Goal: Book appointment/travel/reservation

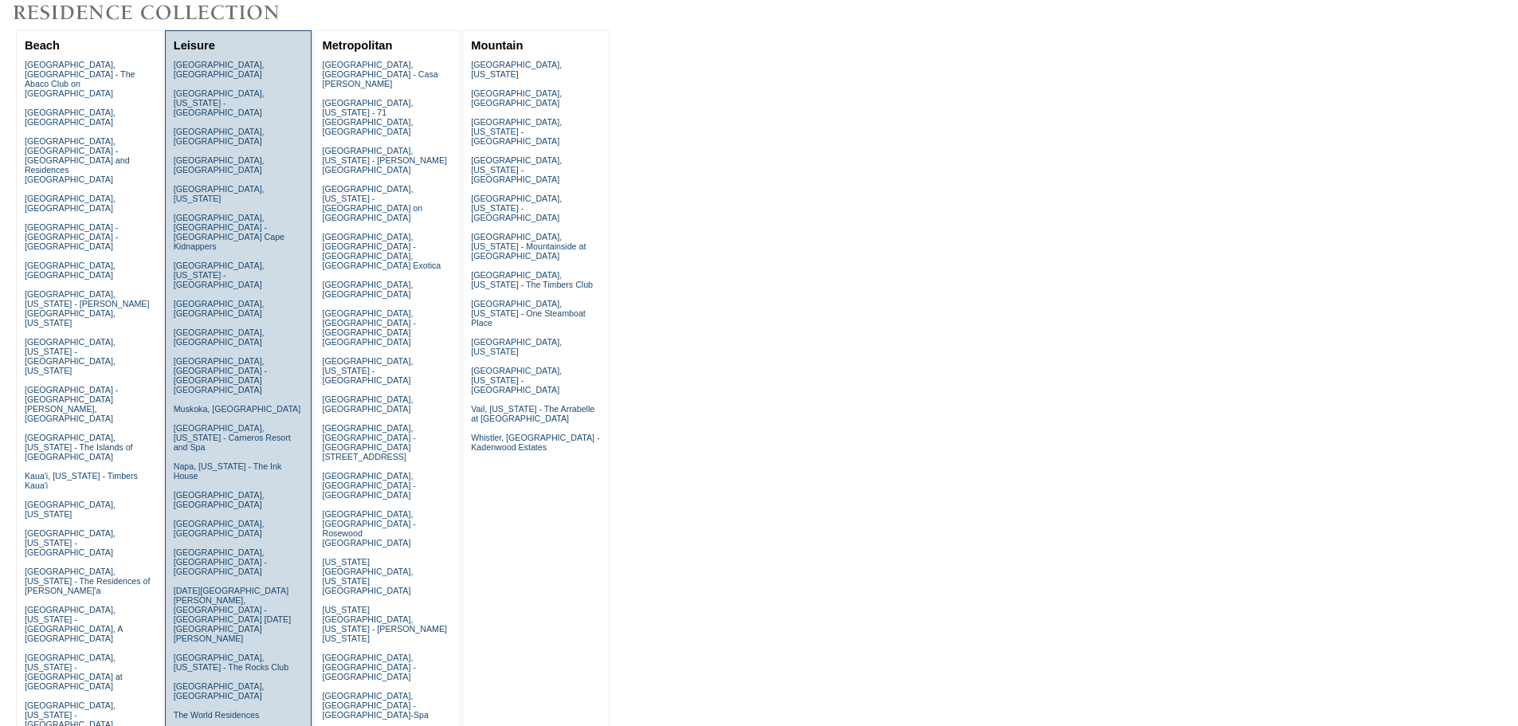
scroll to position [135, 0]
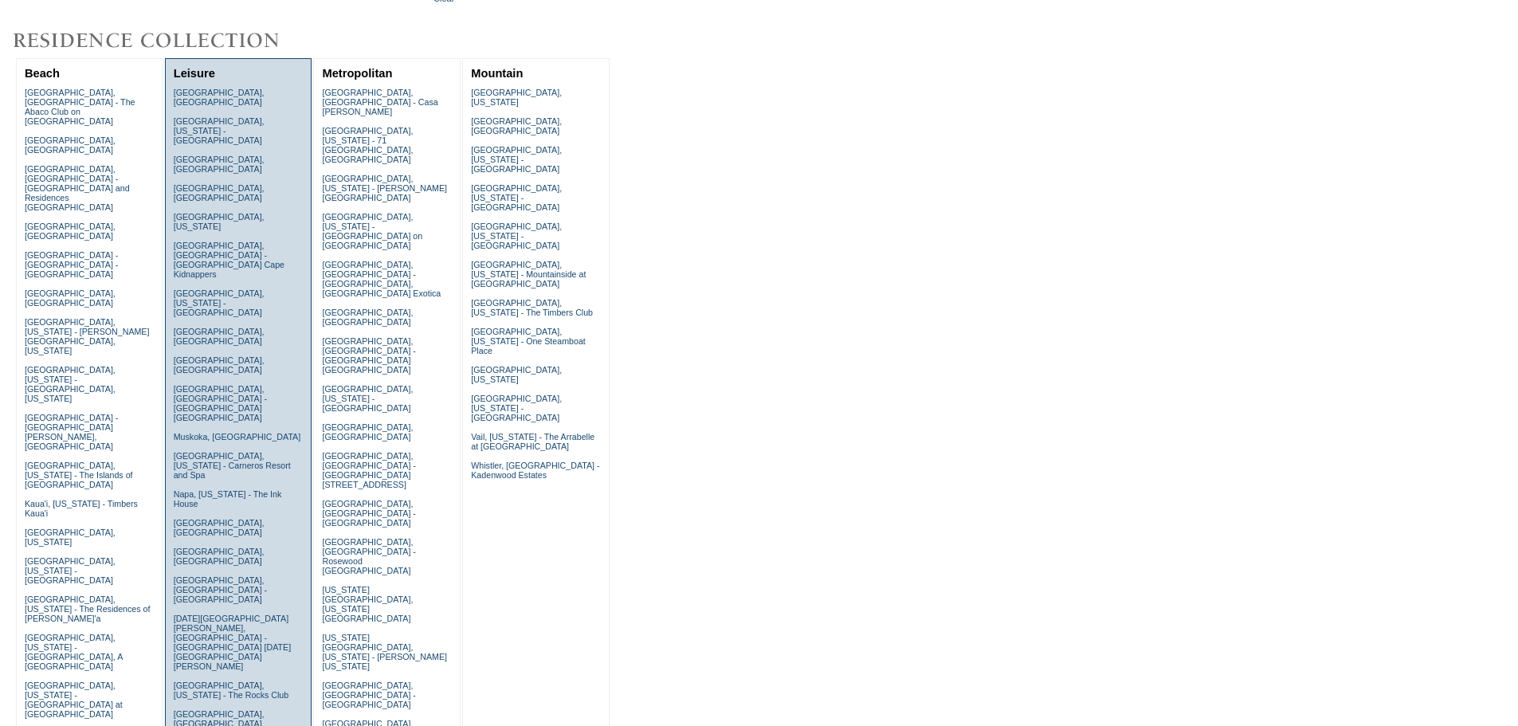
click at [230, 387] on td "Amalfi Coast, Italy Austin, Texas - Miraval Austin Resort & Spa Corfu, Greece C…" at bounding box center [239, 499] width 138 height 830
click at [231, 389] on td "Amalfi Coast, Italy Austin, Texas - Miraval Austin Resort & Spa Corfu, Greece C…" at bounding box center [239, 499] width 138 height 830
click at [230, 489] on link "Napa, California - The Ink House" at bounding box center [228, 498] width 108 height 19
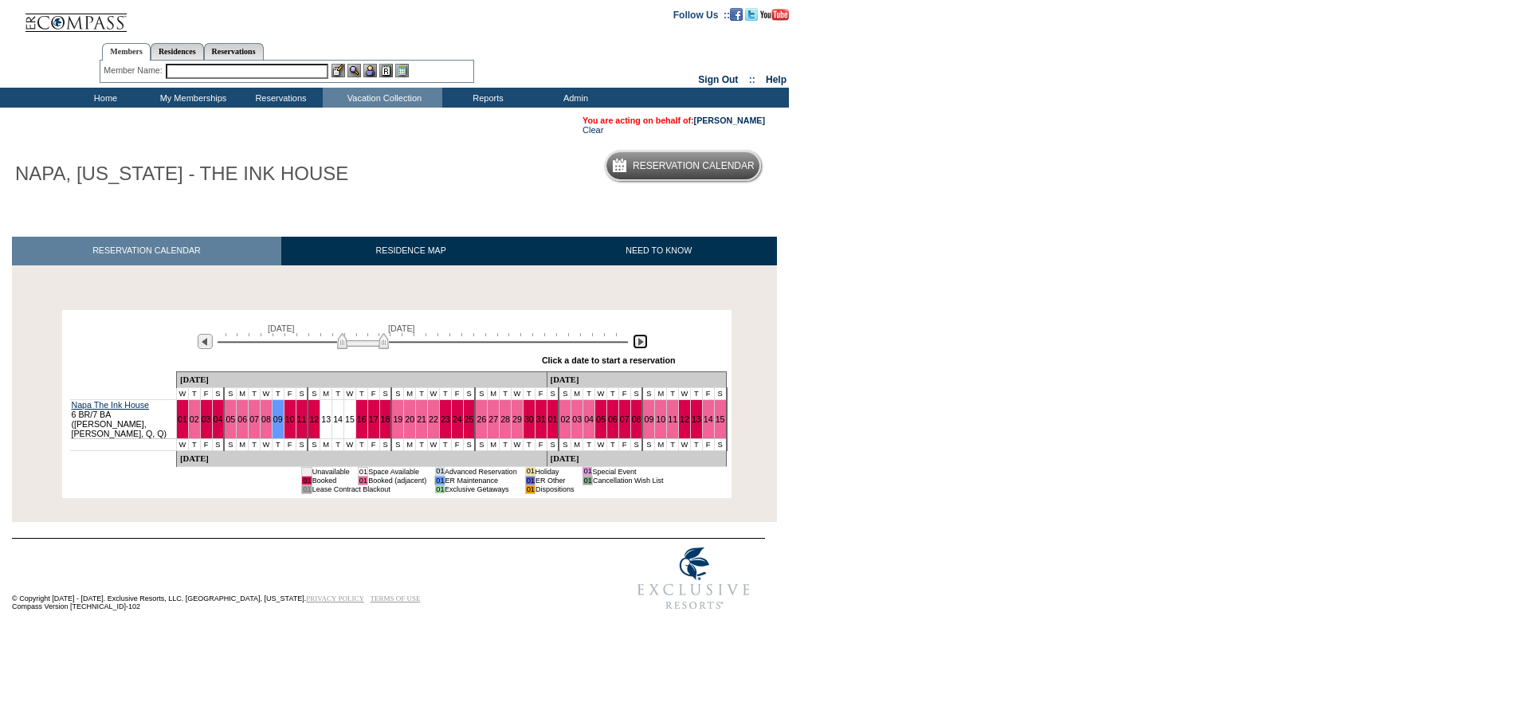
click at [646, 344] on img at bounding box center [640, 341] width 15 height 15
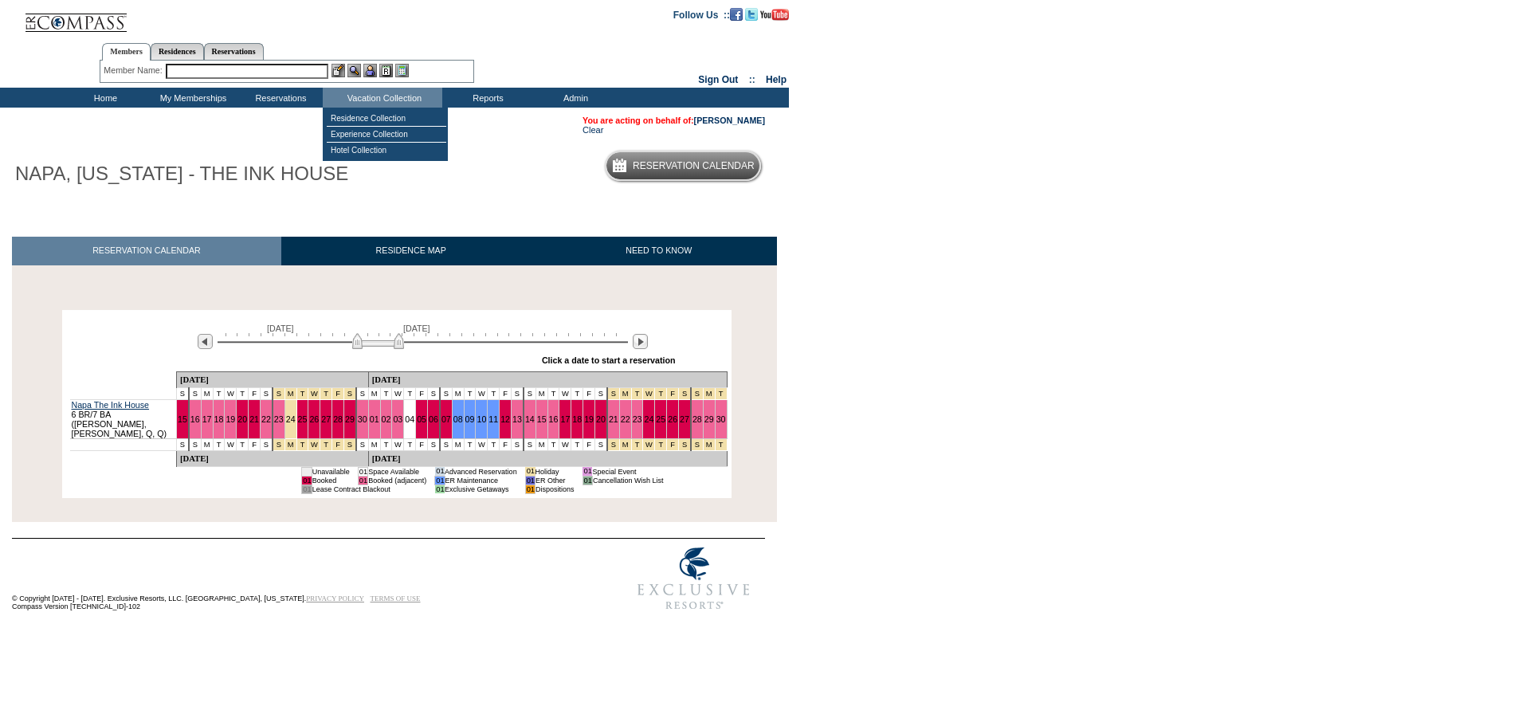
click at [300, 71] on input "text" at bounding box center [247, 71] width 163 height 15
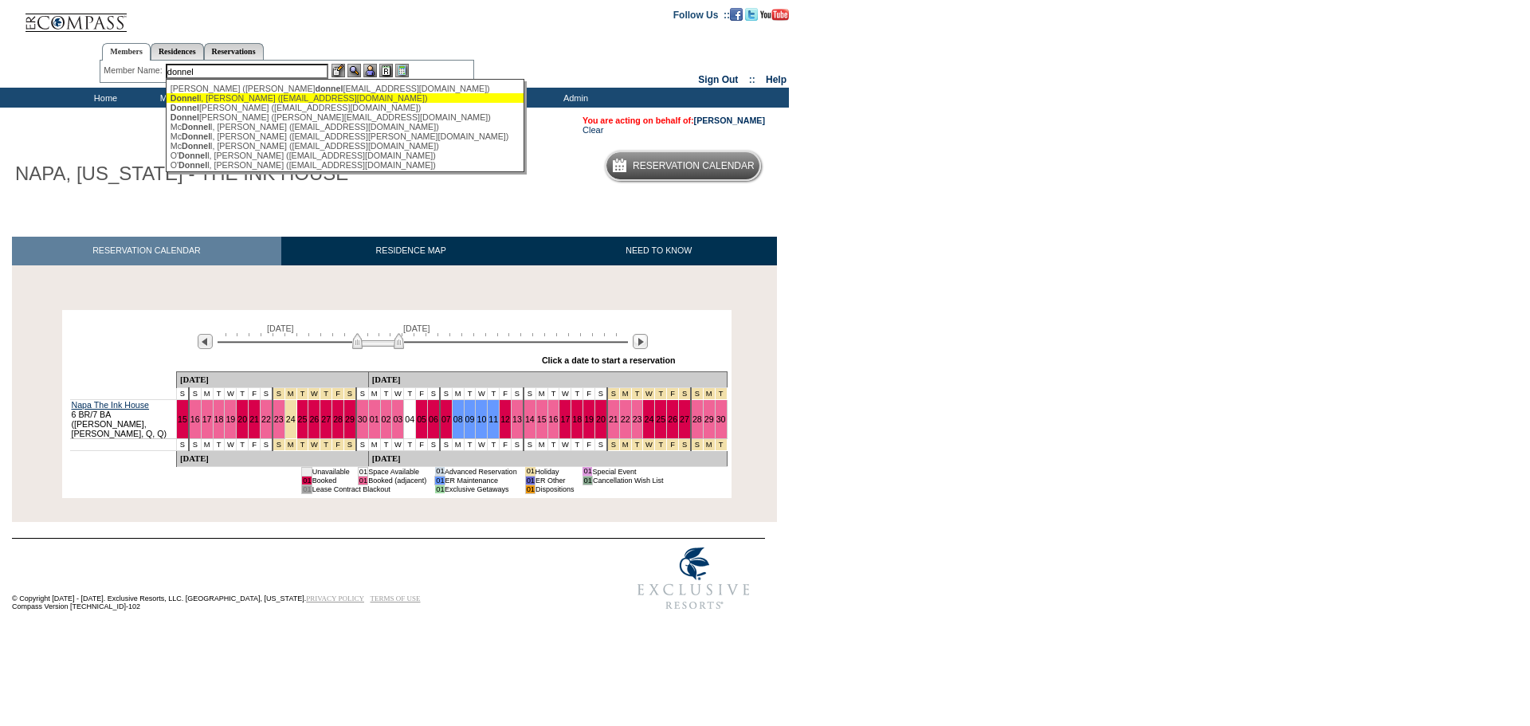
drag, startPoint x: 270, startPoint y: 96, endPoint x: 333, endPoint y: 86, distance: 63.7
click at [269, 96] on div "Donnel l, [PERSON_NAME] ([EMAIL_ADDRESS][DOMAIN_NAME])" at bounding box center [346, 98] width 351 height 10
type input "[PERSON_NAME] ([EMAIL_ADDRESS][DOMAIN_NAME])"
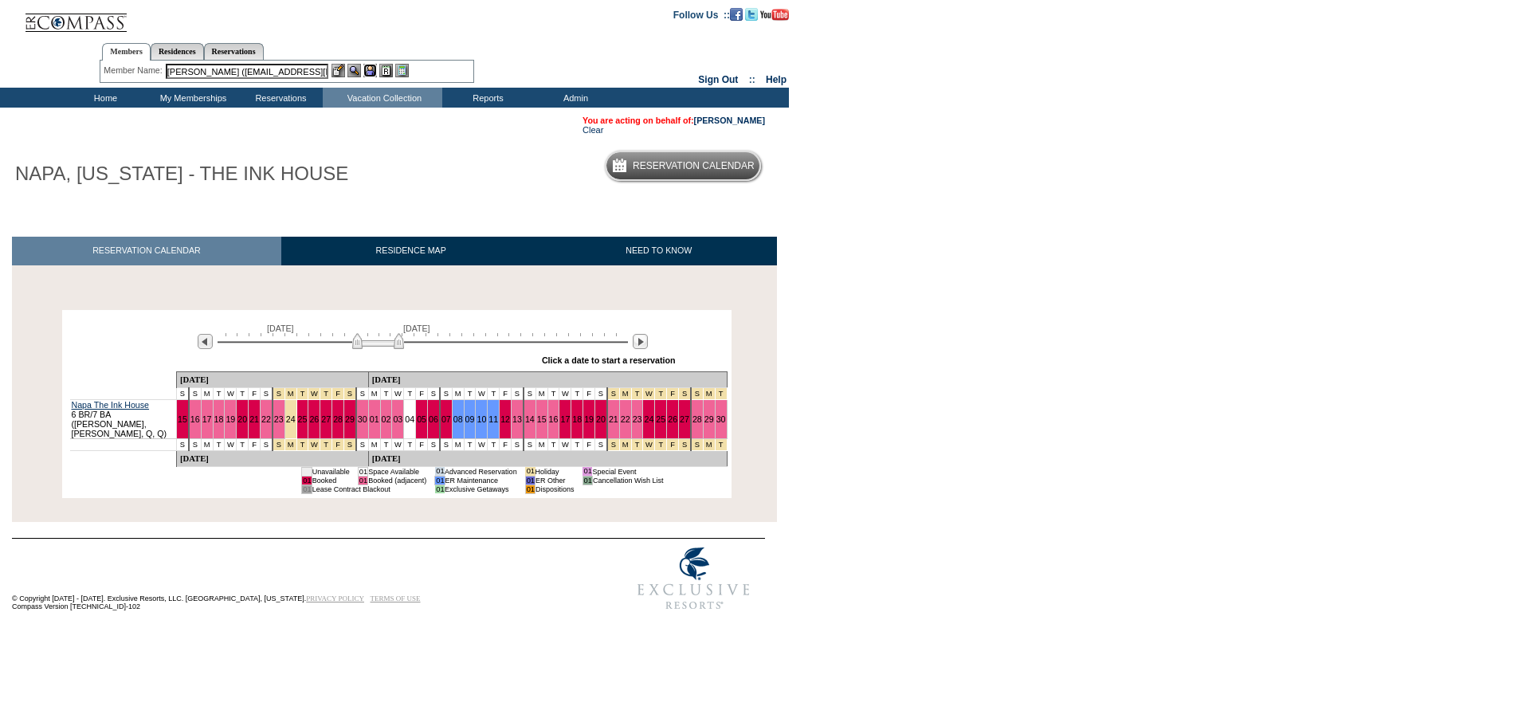
click at [370, 69] on img at bounding box center [370, 71] width 14 height 14
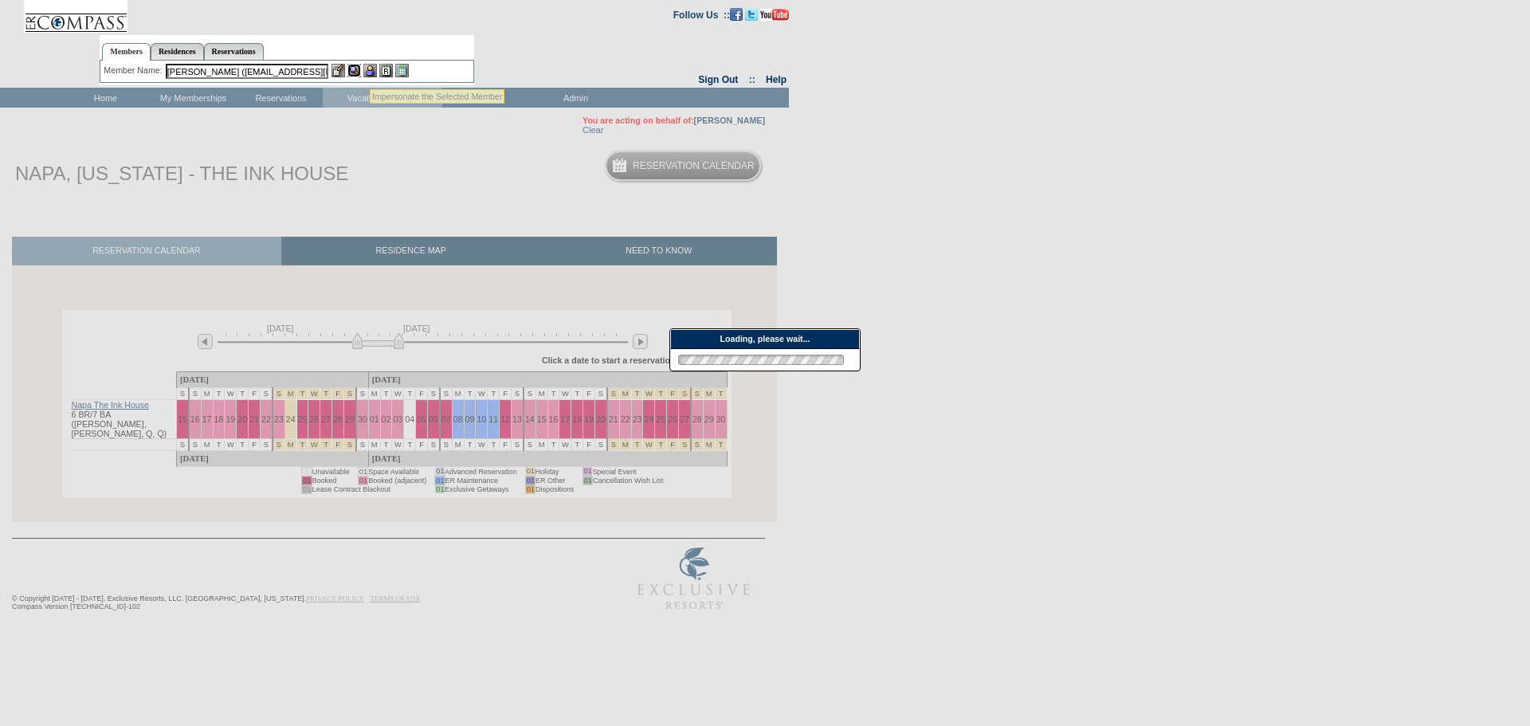
click at [356, 69] on img at bounding box center [354, 71] width 14 height 14
